Goal: Complete application form

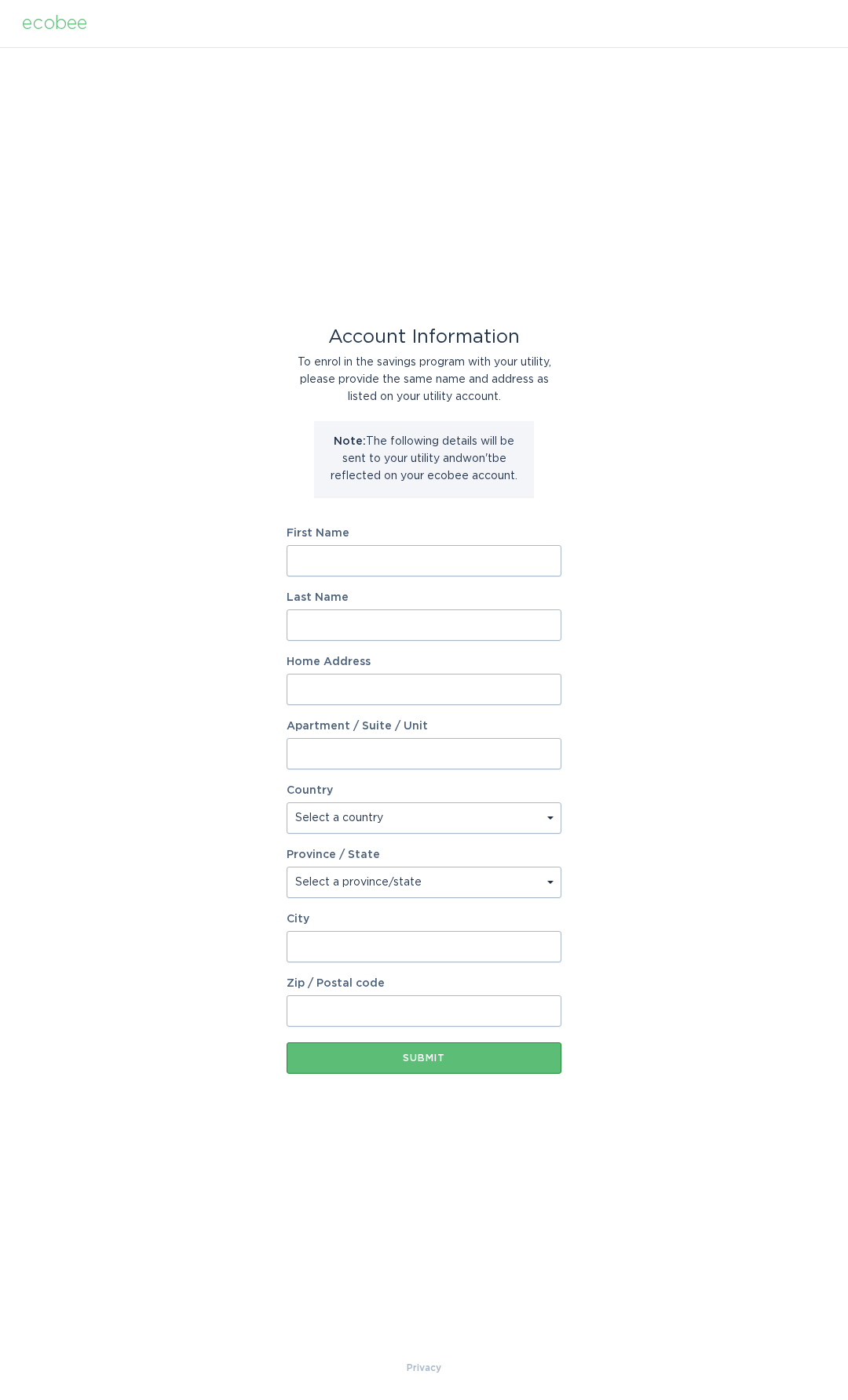
click at [410, 563] on input "First Name" at bounding box center [424, 561] width 275 height 31
click at [217, 503] on div "Account Information To enrol in the savings program with your utility, please p…" at bounding box center [424, 703] width 848 height 1312
click at [394, 565] on input "First Name" at bounding box center [424, 561] width 275 height 31
type input "[PERSON_NAME]"
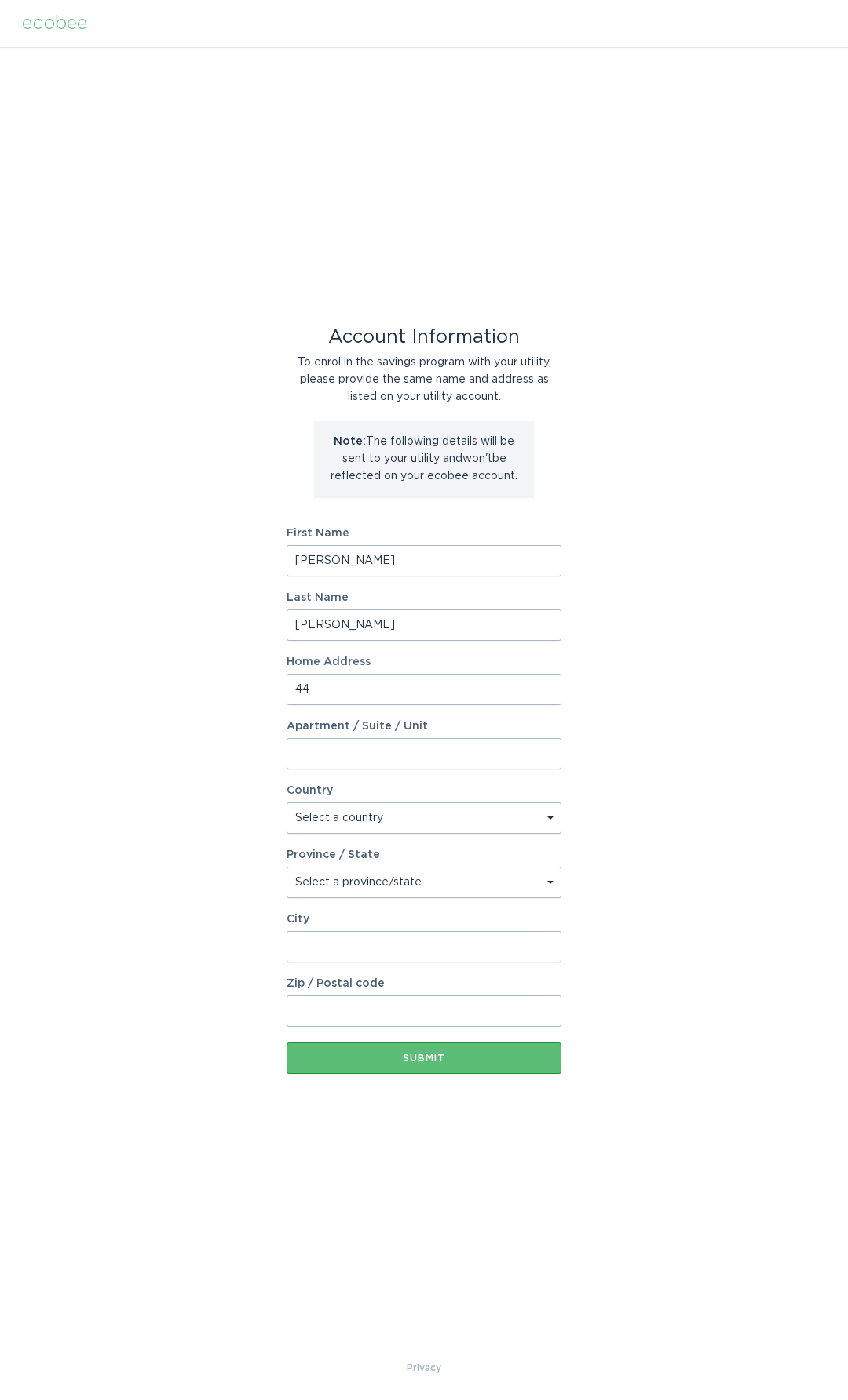
type input "4"
type input "[STREET_ADDRESS]"
select select "CA"
select select "ON"
type input "L"
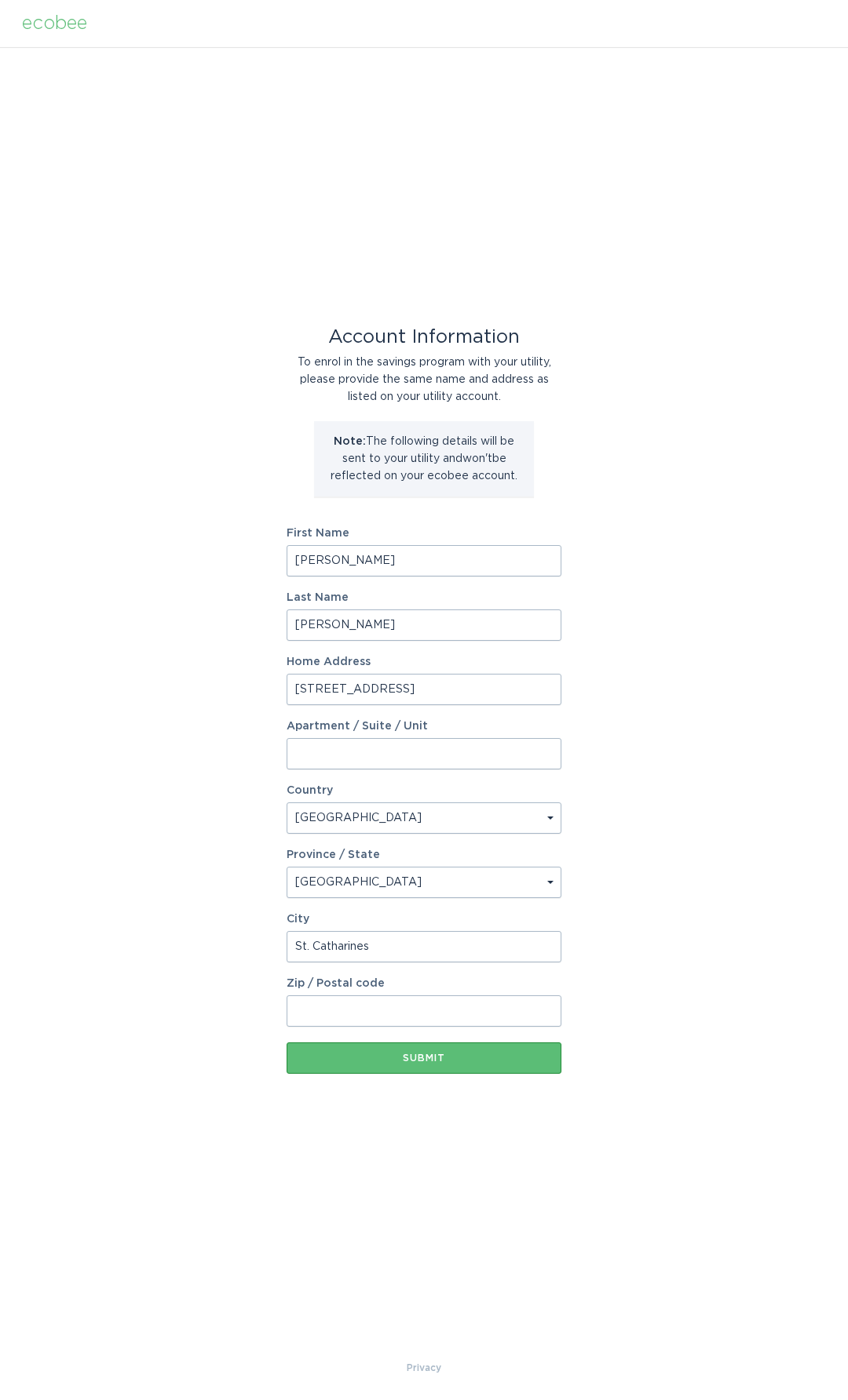
type input "St. Catharines"
type input "L2N4S1"
click at [455, 1043] on button "Submit" at bounding box center [424, 1059] width 275 height 31
